Goal: Find specific page/section: Find specific page/section

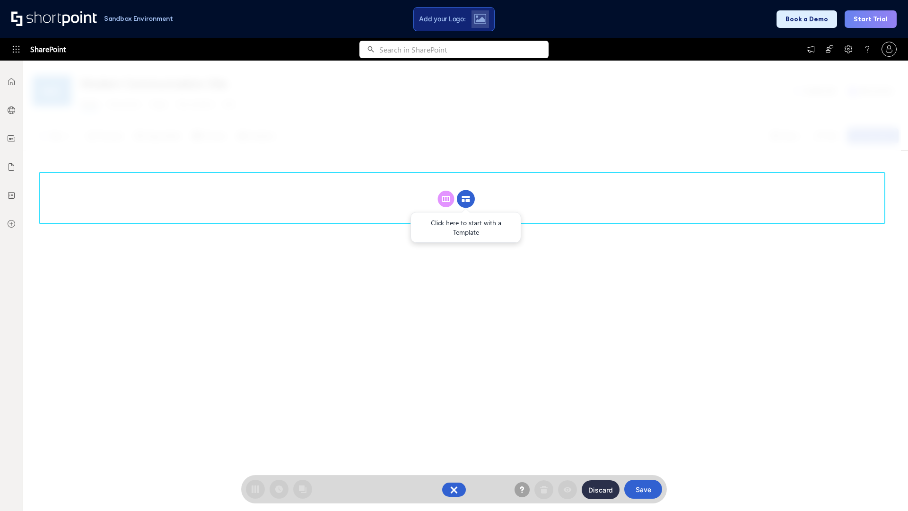
click at [466, 199] on circle at bounding box center [466, 199] width 18 height 18
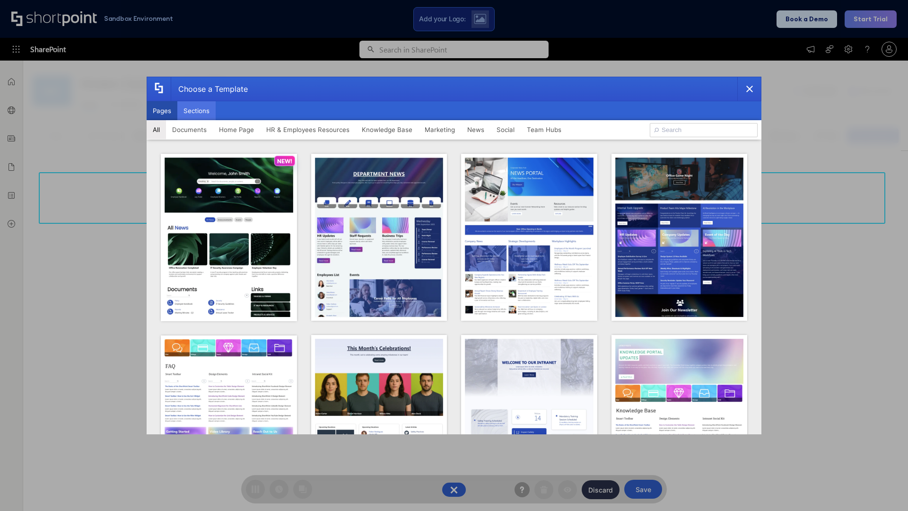
click at [196, 111] on button "Sections" at bounding box center [196, 110] width 38 height 19
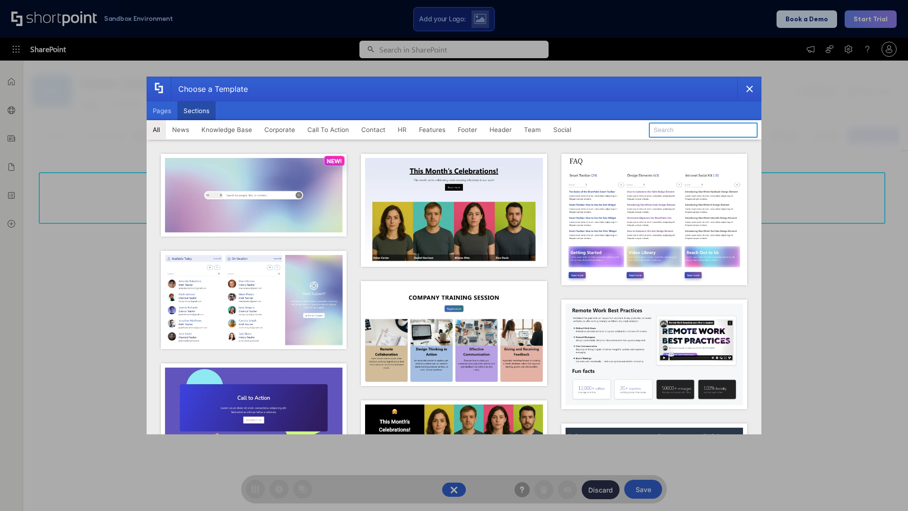
type input "Team News"
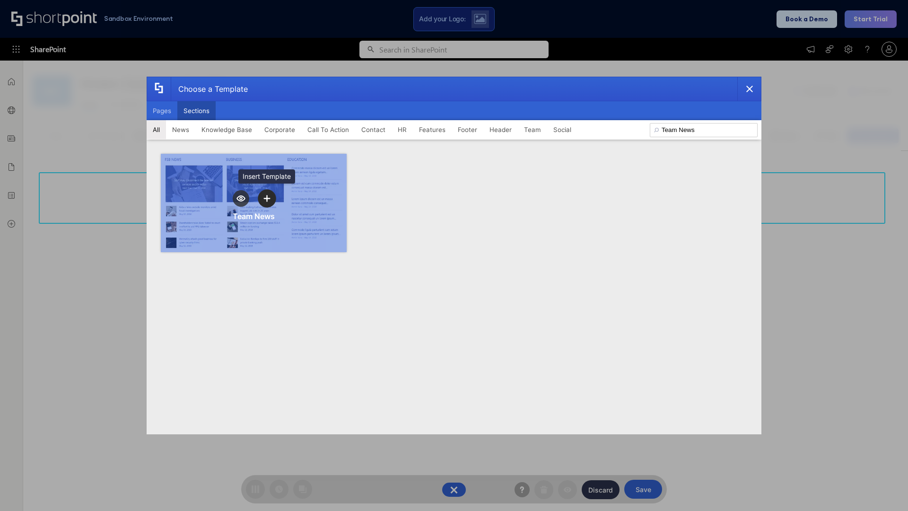
click at [267, 198] on icon "template selector" at bounding box center [266, 198] width 7 height 7
